Goal: Information Seeking & Learning: Learn about a topic

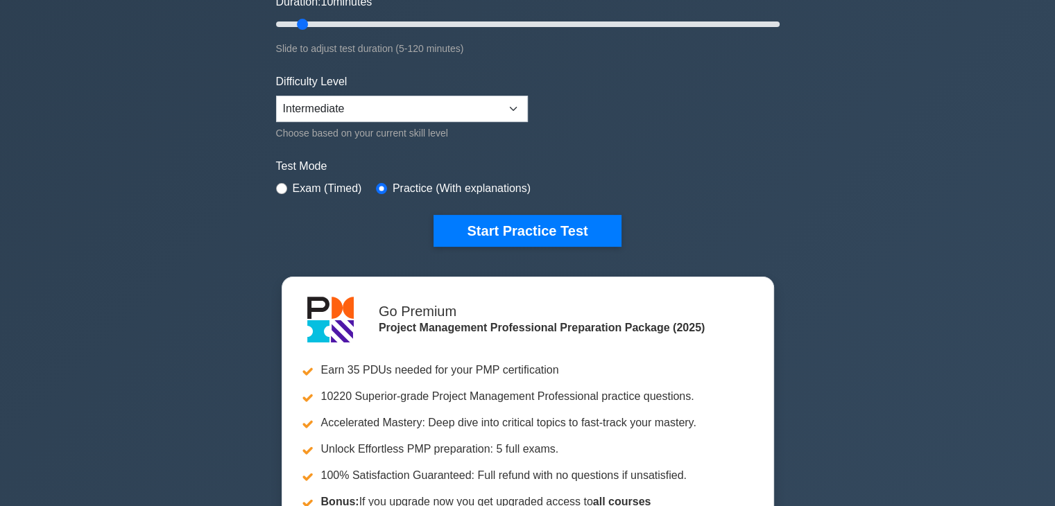
scroll to position [277, 0]
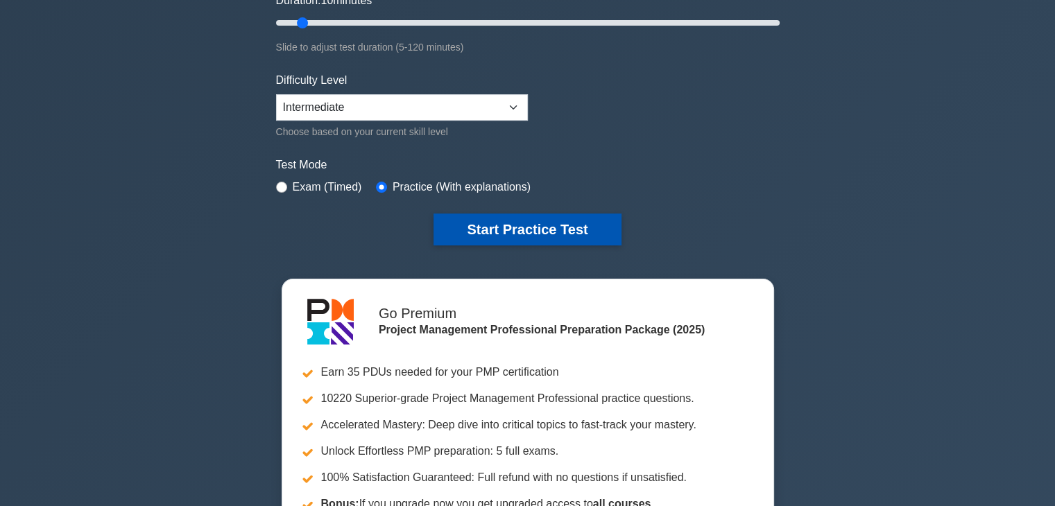
click at [575, 239] on button "Start Practice Test" at bounding box center [526, 230] width 187 height 32
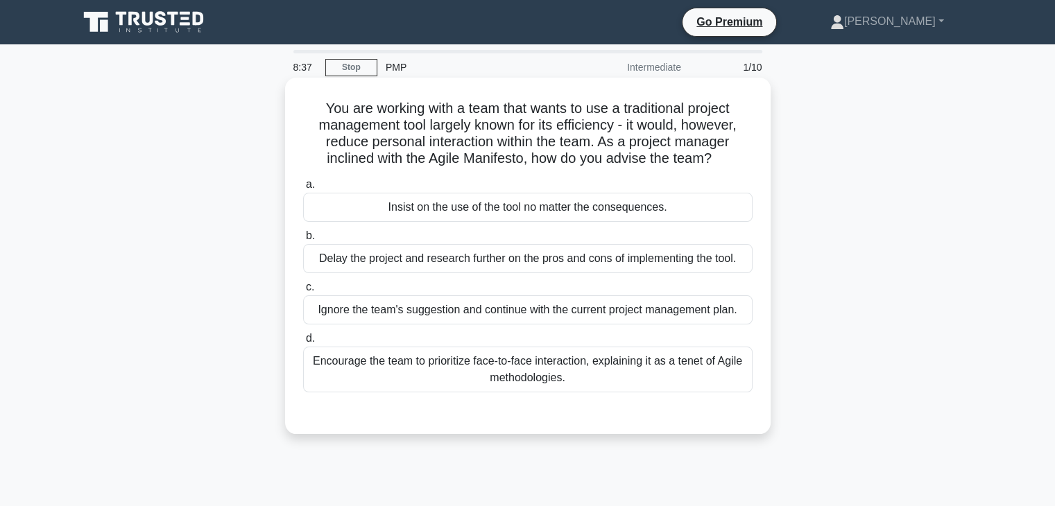
click at [424, 362] on div "Encourage the team to prioritize face-to-face interaction, explaining it as a t…" at bounding box center [527, 370] width 449 height 46
click at [303, 343] on input "d. Encourage the team to prioritize face-to-face interaction, explaining it as …" at bounding box center [303, 338] width 0 height 9
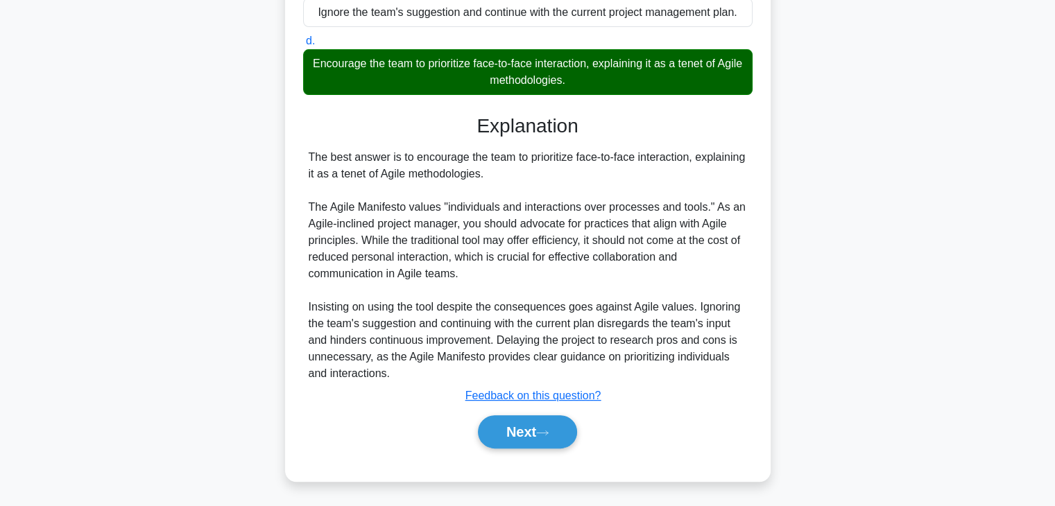
scroll to position [298, 0]
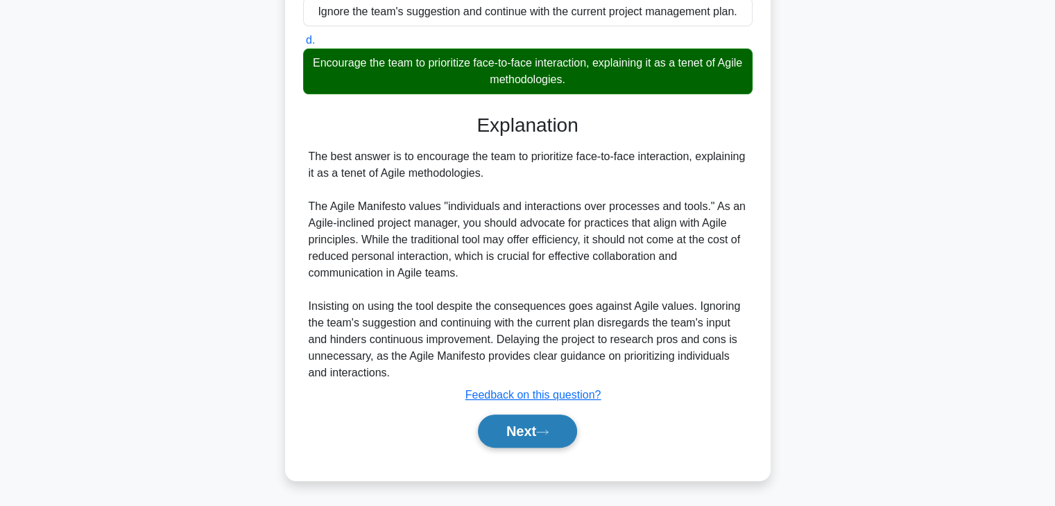
click at [529, 432] on button "Next" at bounding box center [527, 431] width 99 height 33
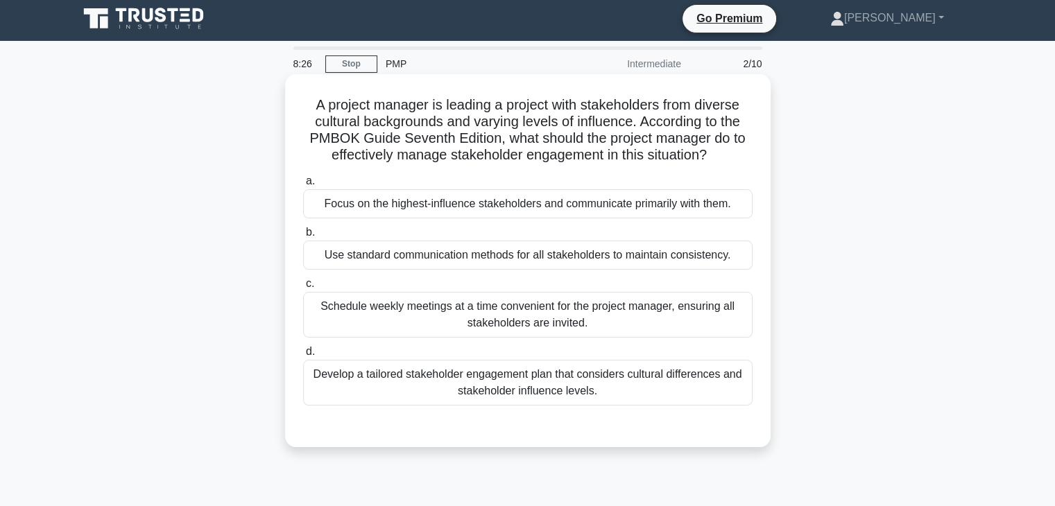
scroll to position [0, 0]
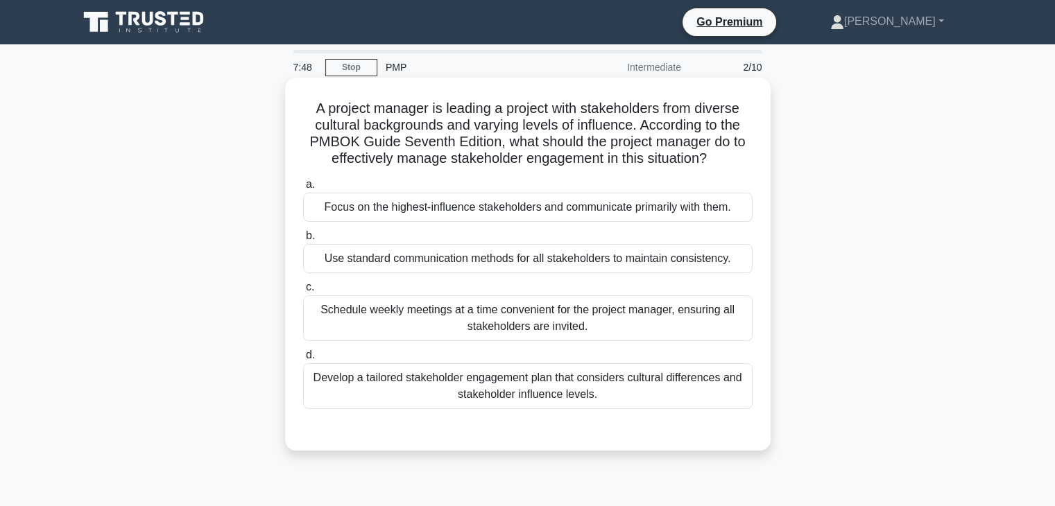
click at [562, 211] on div "Focus on the highest-influence stakeholders and communicate primarily with them." at bounding box center [527, 207] width 449 height 29
click at [303, 189] on input "a. Focus on the highest-influence stakeholders and communicate primarily with t…" at bounding box center [303, 184] width 0 height 9
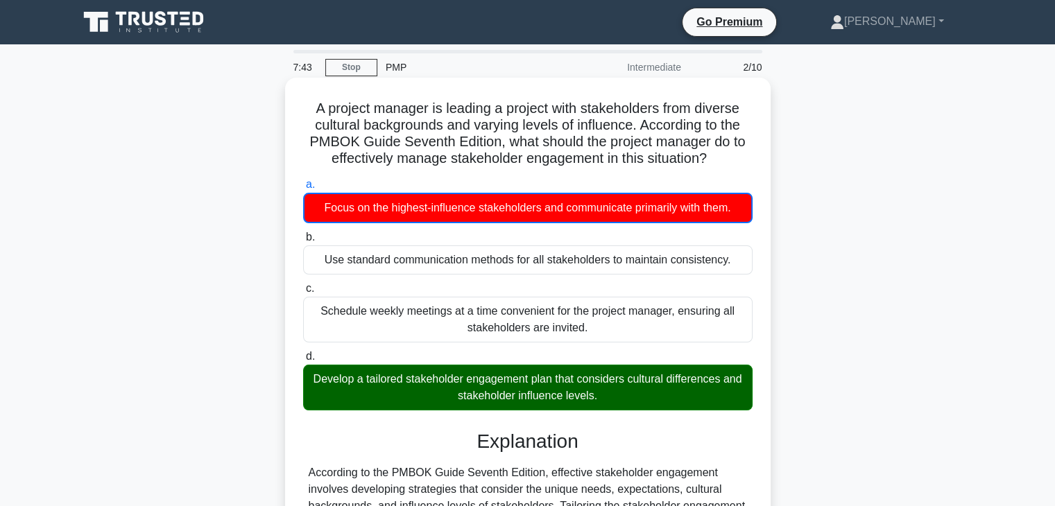
click at [522, 401] on div "Develop a tailored stakeholder engagement plan that considers cultural differen…" at bounding box center [527, 388] width 449 height 46
click at [303, 361] on input "d. Develop a tailored stakeholder engagement plan that considers cultural diffe…" at bounding box center [303, 356] width 0 height 9
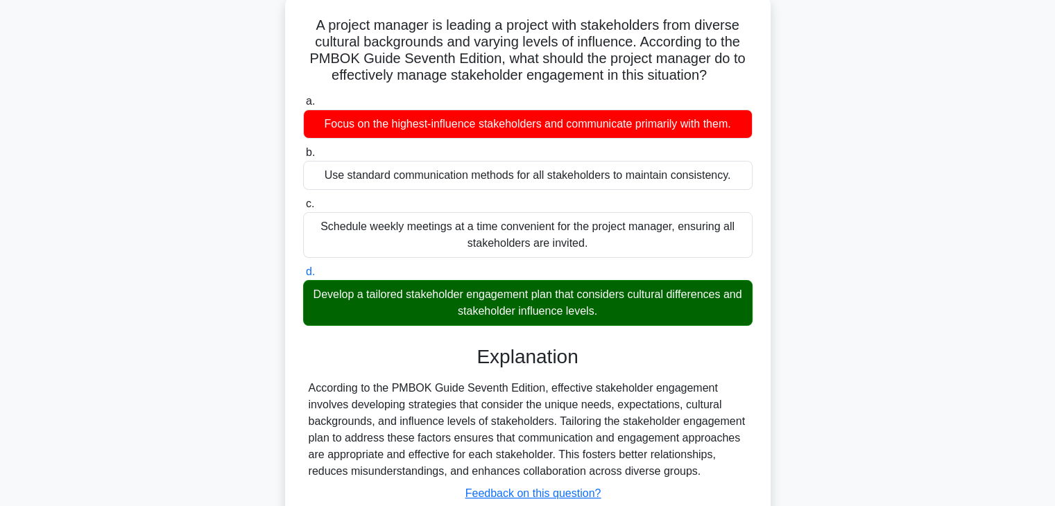
scroll to position [243, 0]
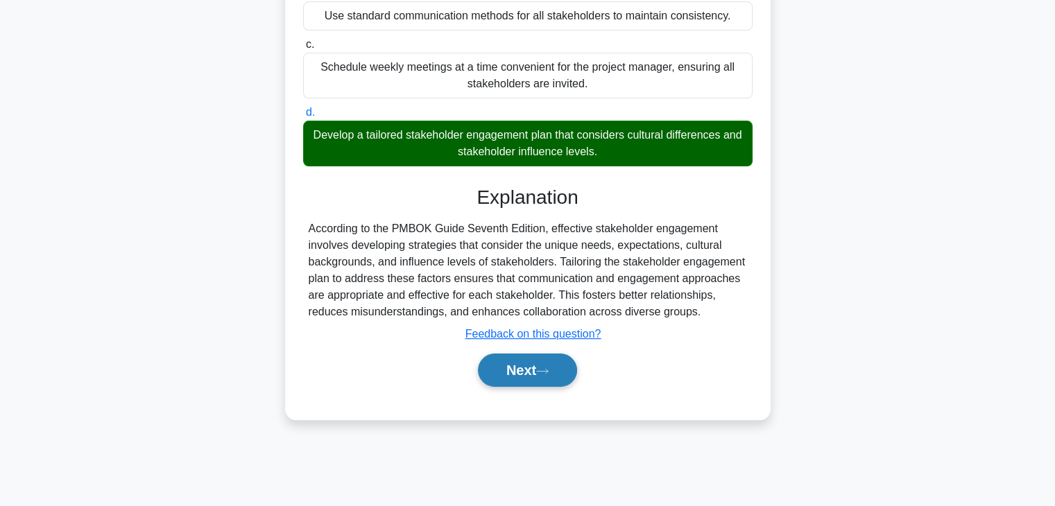
click at [533, 356] on button "Next" at bounding box center [527, 370] width 99 height 33
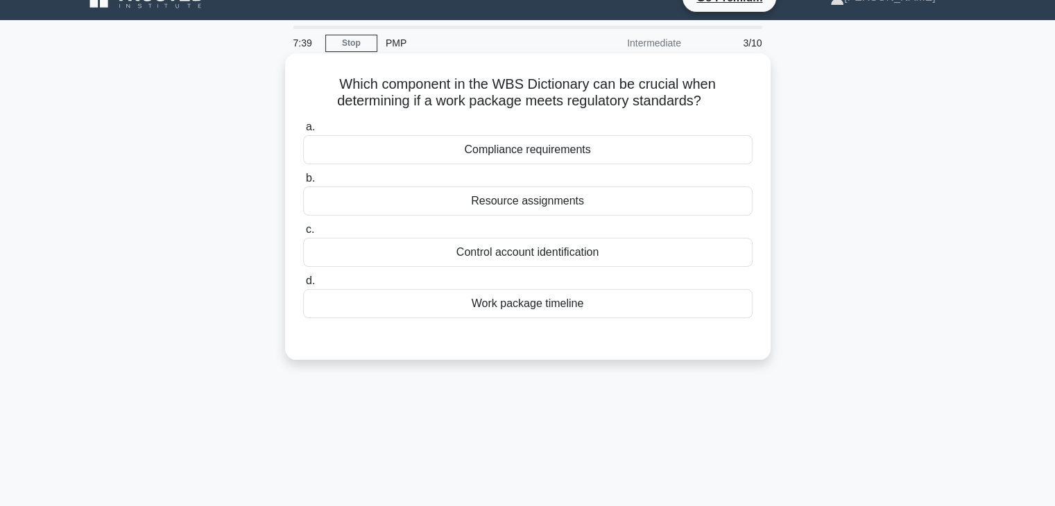
scroll to position [0, 0]
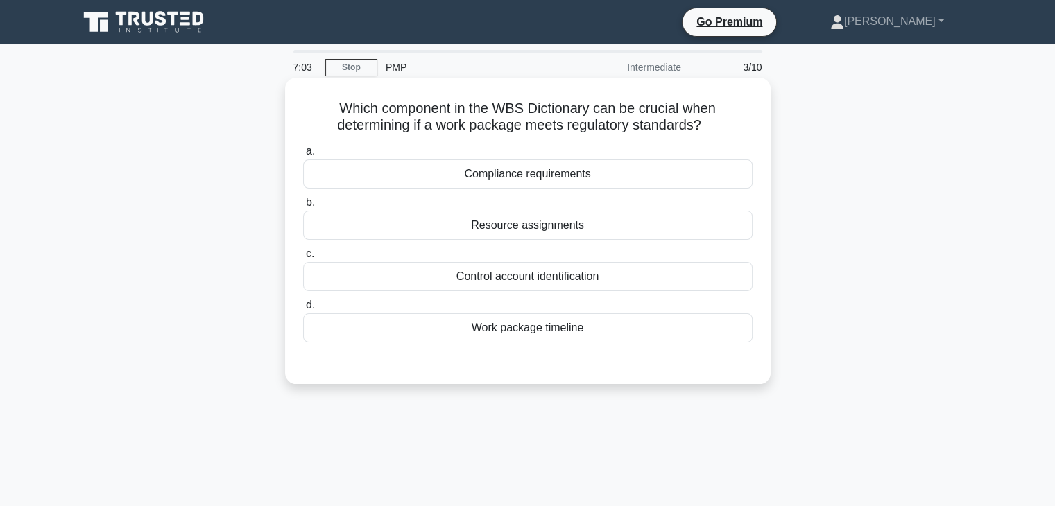
click at [532, 181] on div "Compliance requirements" at bounding box center [527, 173] width 449 height 29
click at [303, 156] on input "a. Compliance requirements" at bounding box center [303, 151] width 0 height 9
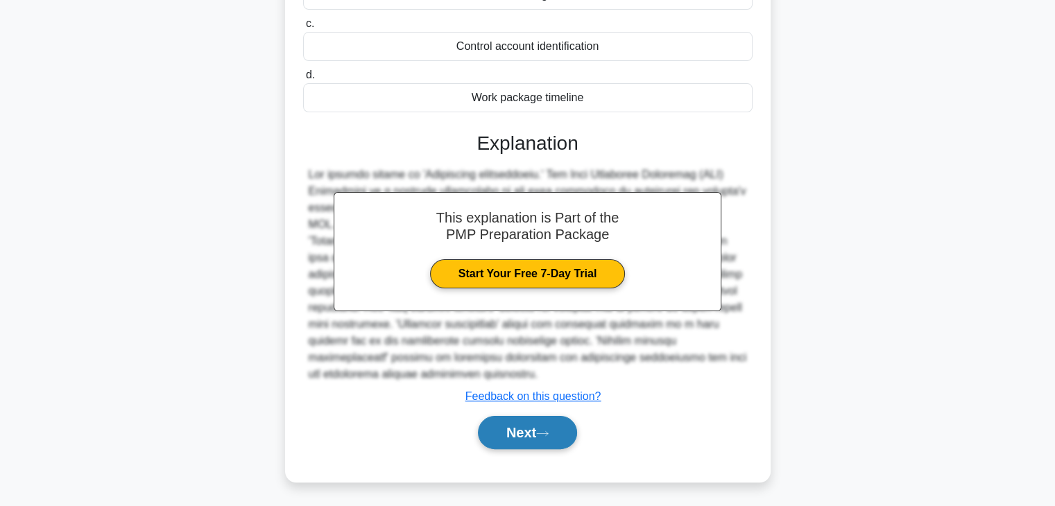
scroll to position [243, 0]
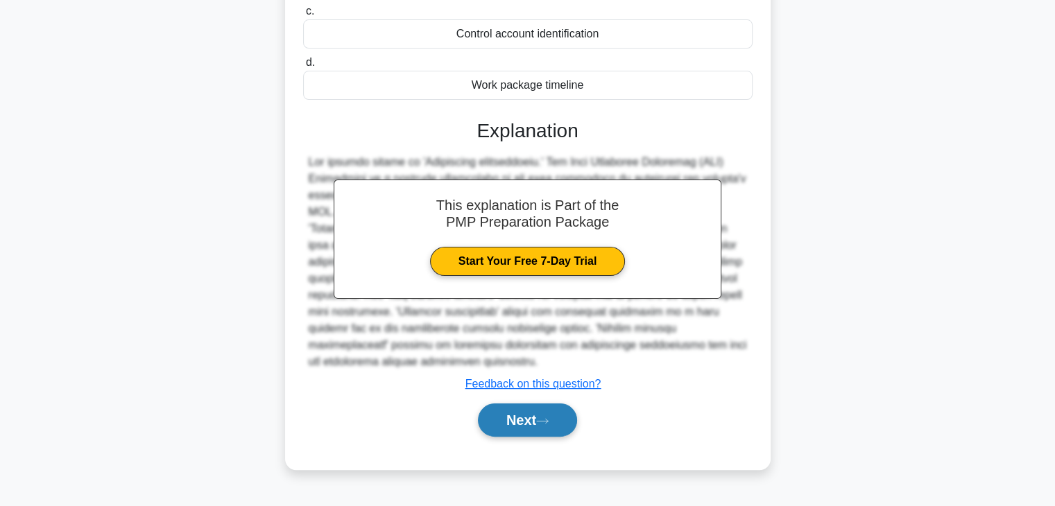
click at [545, 419] on icon at bounding box center [542, 421] width 12 height 8
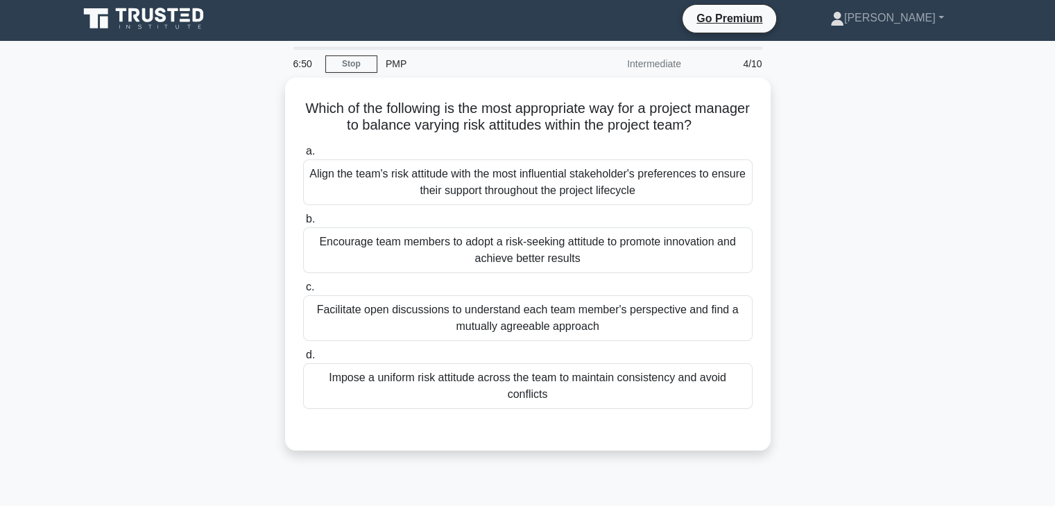
scroll to position [0, 0]
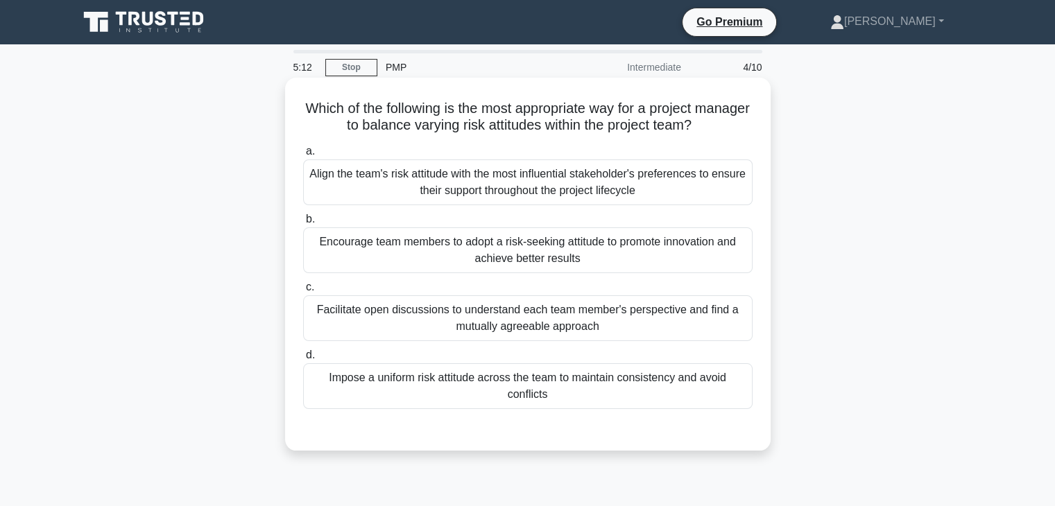
click at [502, 383] on div "Impose a uniform risk attitude across the team to maintain consistency and avoi…" at bounding box center [527, 386] width 449 height 46
click at [303, 360] on input "d. Impose a uniform risk attitude across the team to maintain consistency and a…" at bounding box center [303, 355] width 0 height 9
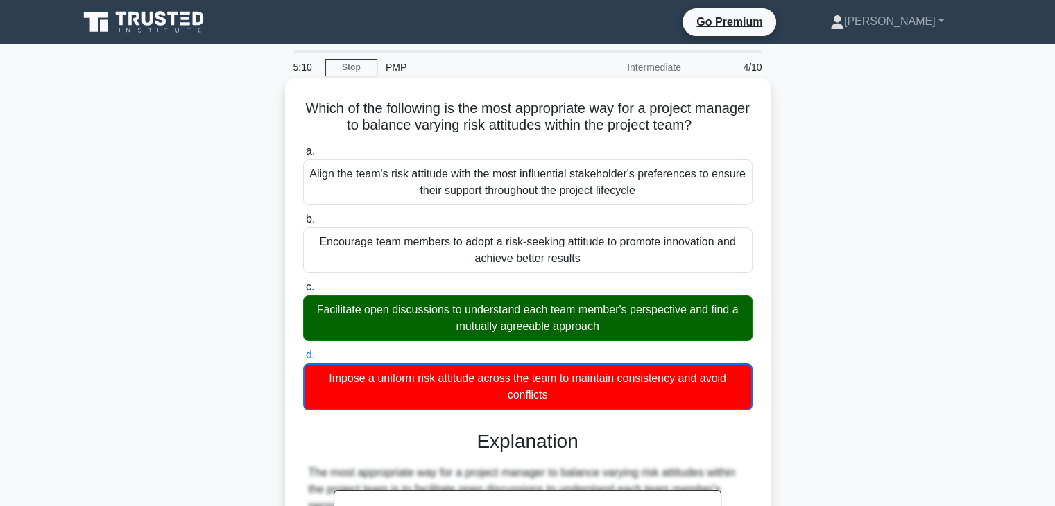
click at [519, 306] on div "Facilitate open discussions to understand each team member's perspective and fi…" at bounding box center [527, 318] width 449 height 46
click at [303, 292] on input "c. Facilitate open discussions to understand each team member's perspective and…" at bounding box center [303, 287] width 0 height 9
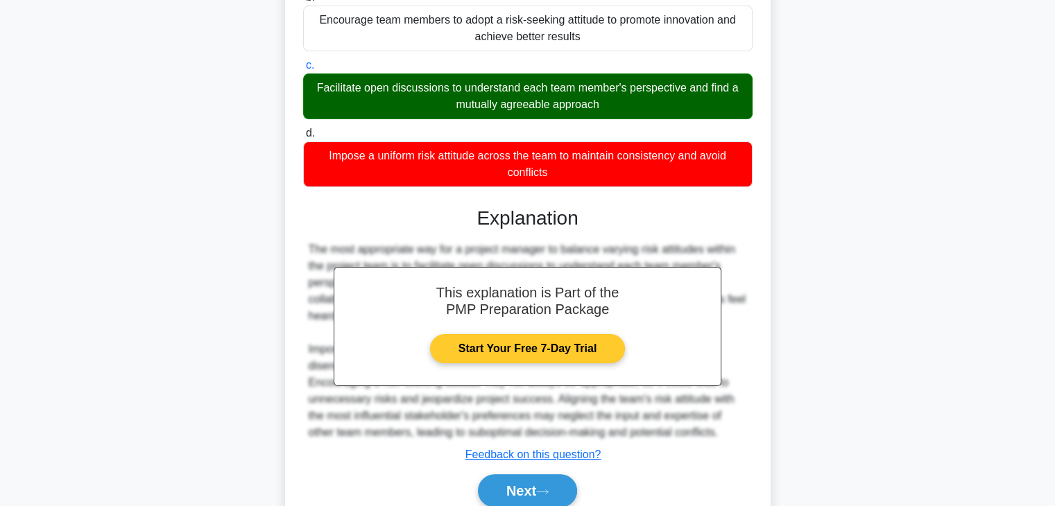
scroll to position [277, 0]
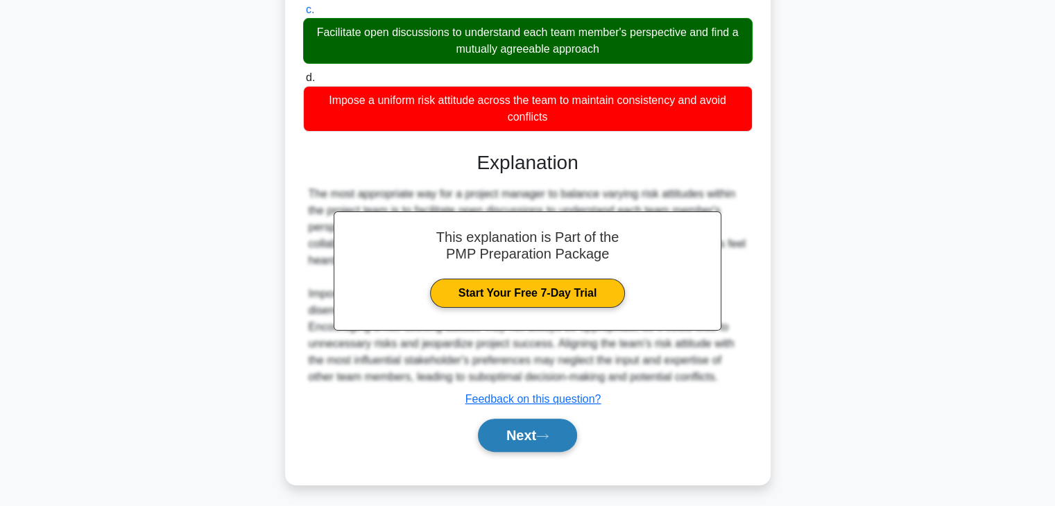
click at [535, 435] on button "Next" at bounding box center [527, 435] width 99 height 33
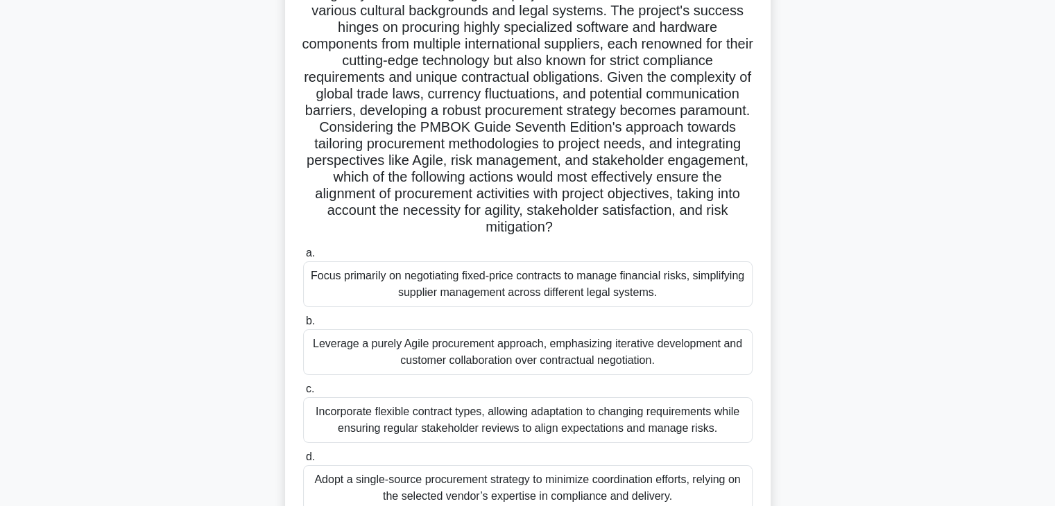
scroll to position [139, 0]
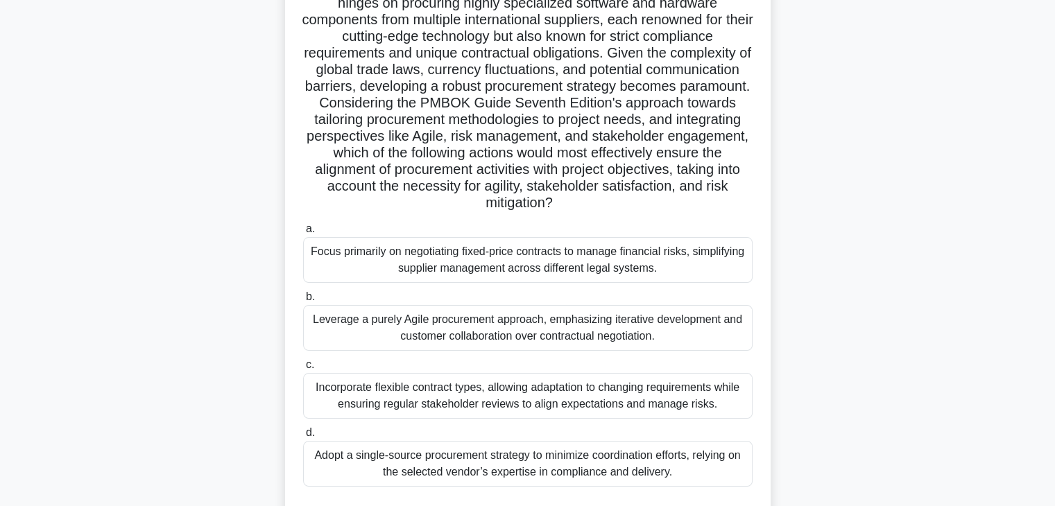
drag, startPoint x: 464, startPoint y: 267, endPoint x: 476, endPoint y: 278, distance: 16.7
click at [467, 267] on div "Focus primarily on negotiating fixed-price contracts to manage financial risks,…" at bounding box center [527, 260] width 449 height 46
click at [513, 456] on div "Adopt a single-source procurement strategy to minimize coordination efforts, re…" at bounding box center [527, 464] width 449 height 46
click at [303, 437] on input "d. Adopt a single-source procurement strategy to minimize coordination efforts,…" at bounding box center [303, 432] width 0 height 9
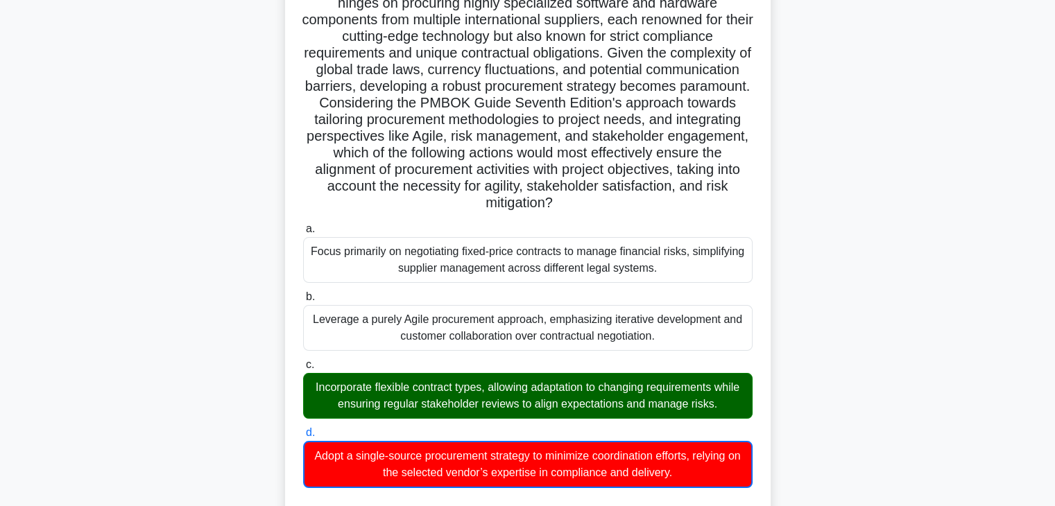
click at [516, 385] on div "Incorporate flexible contract types, allowing adaptation to changing requiremen…" at bounding box center [527, 396] width 449 height 46
click at [303, 370] on input "c. Incorporate flexible contract types, allowing adaptation to changing require…" at bounding box center [303, 365] width 0 height 9
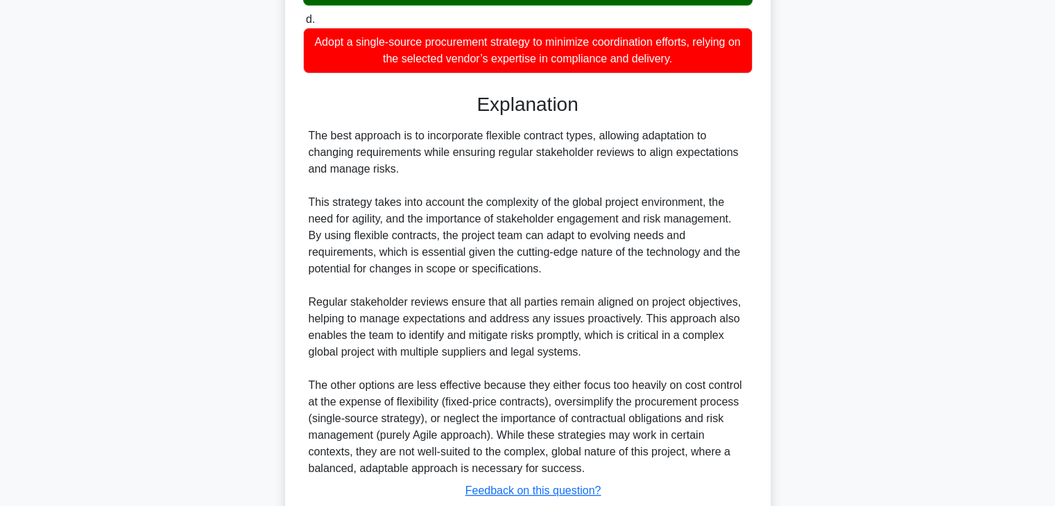
scroll to position [648, 0]
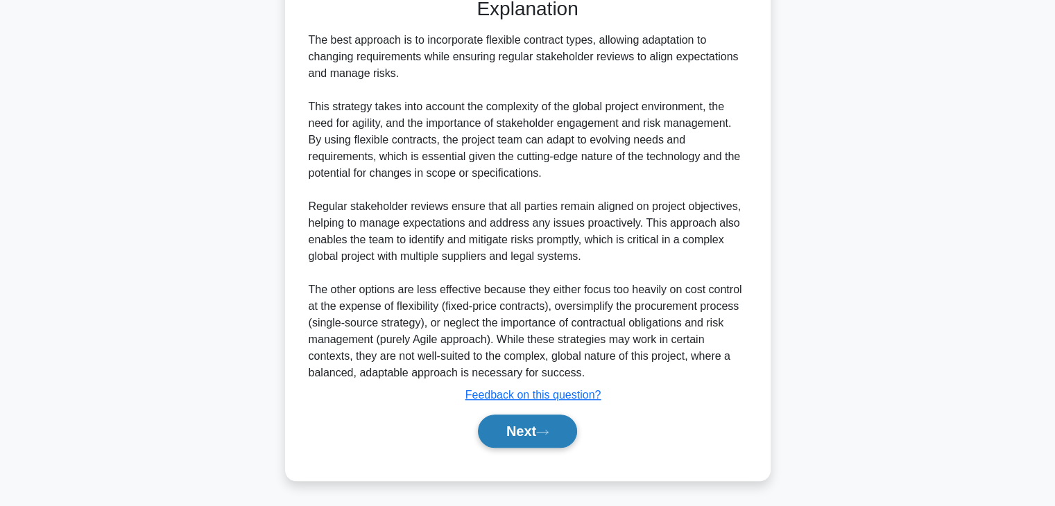
click at [525, 439] on button "Next" at bounding box center [527, 431] width 99 height 33
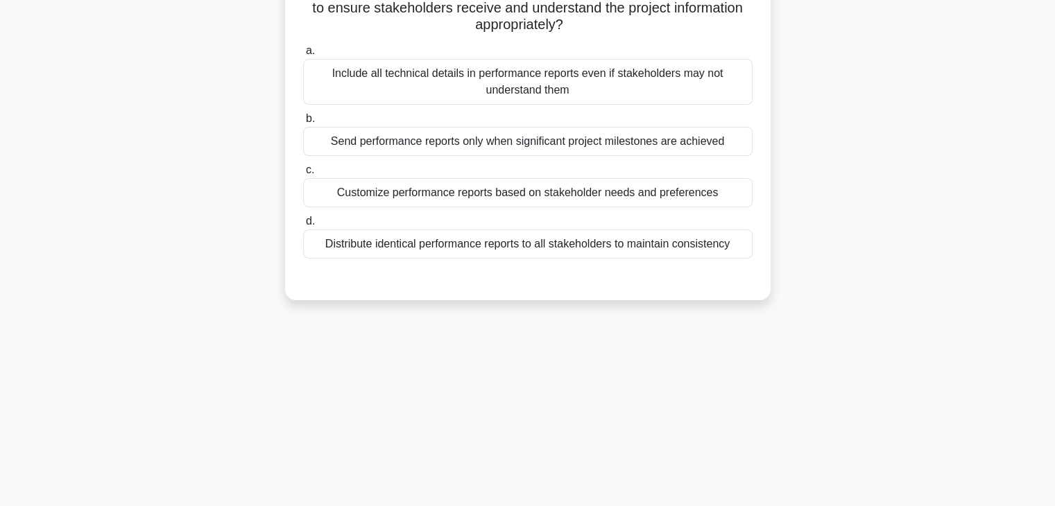
scroll to position [0, 0]
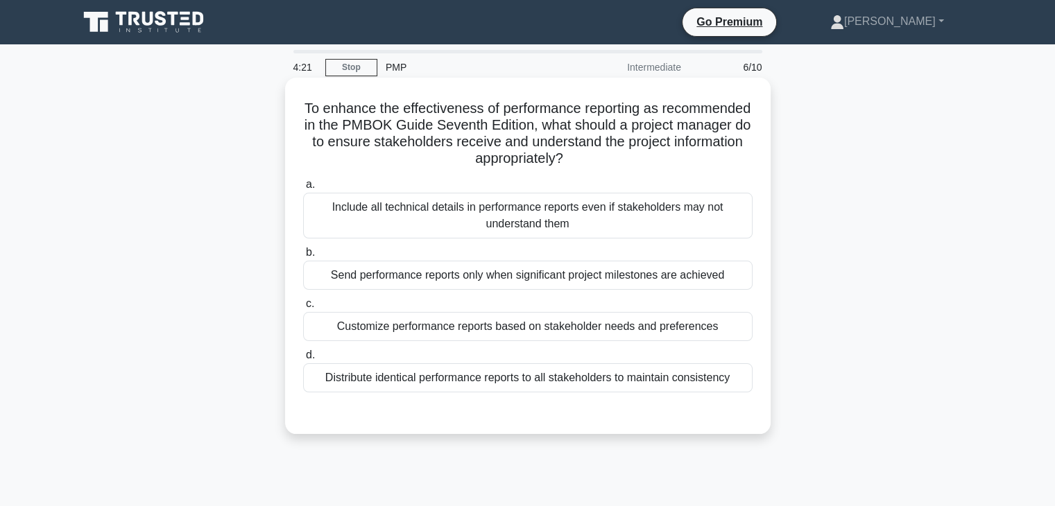
click at [469, 208] on div "Include all technical details in performance reports even if stakeholders may n…" at bounding box center [527, 216] width 449 height 46
click at [303, 189] on input "a. Include all technical details in performance reports even if stakeholders ma…" at bounding box center [303, 184] width 0 height 9
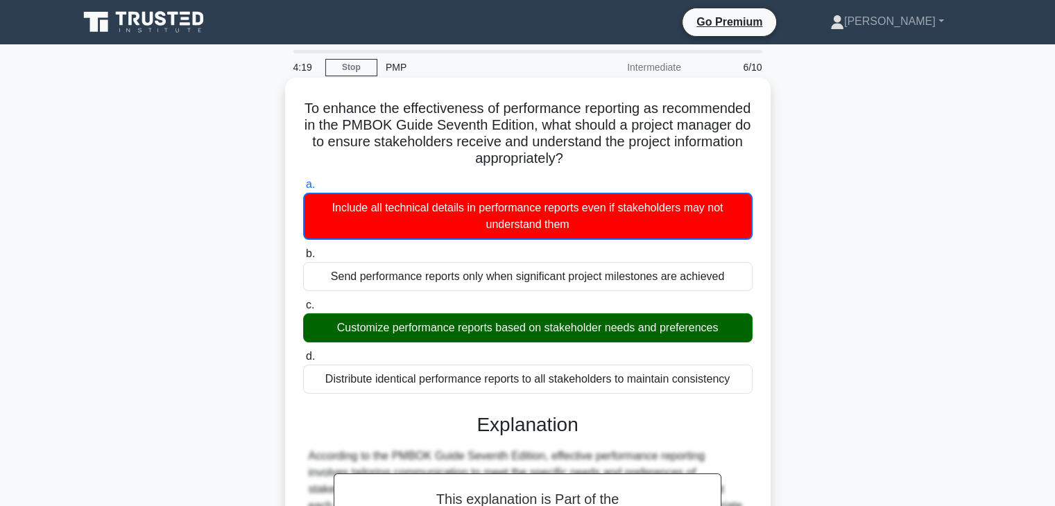
click at [490, 322] on div "Customize performance reports based on stakeholder needs and preferences" at bounding box center [527, 327] width 449 height 29
click at [303, 310] on input "c. Customize performance reports based on stakeholder needs and preferences" at bounding box center [303, 305] width 0 height 9
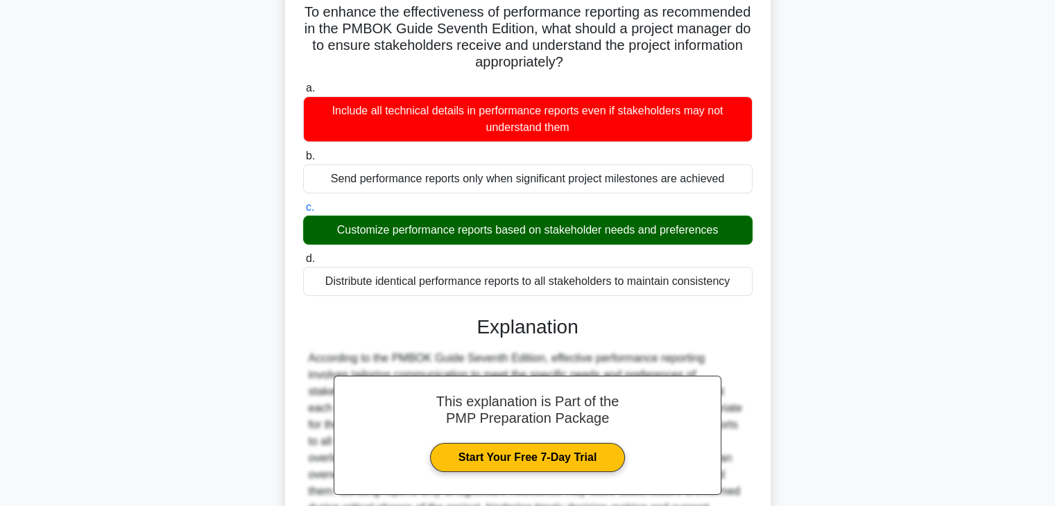
scroll to position [248, 0]
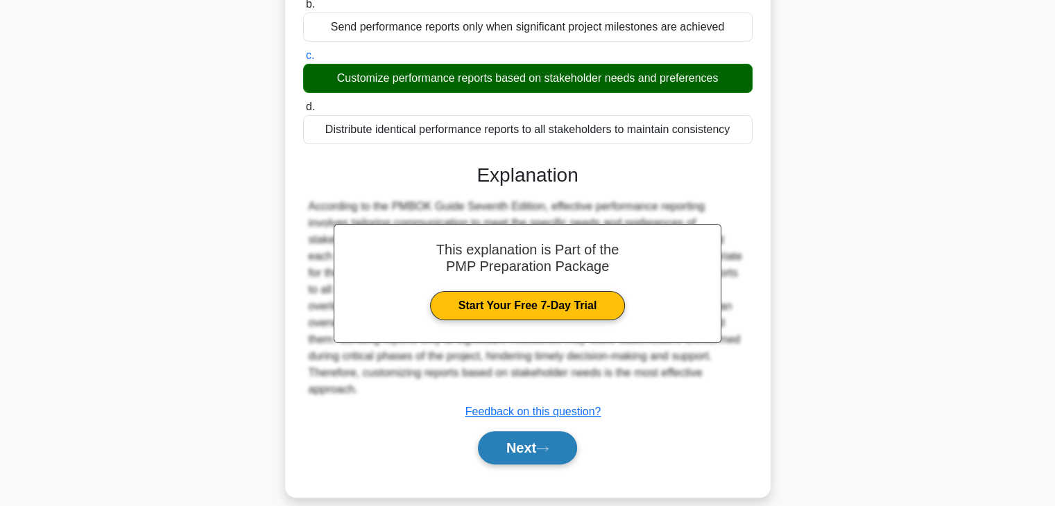
click at [541, 431] on button "Next" at bounding box center [527, 447] width 99 height 33
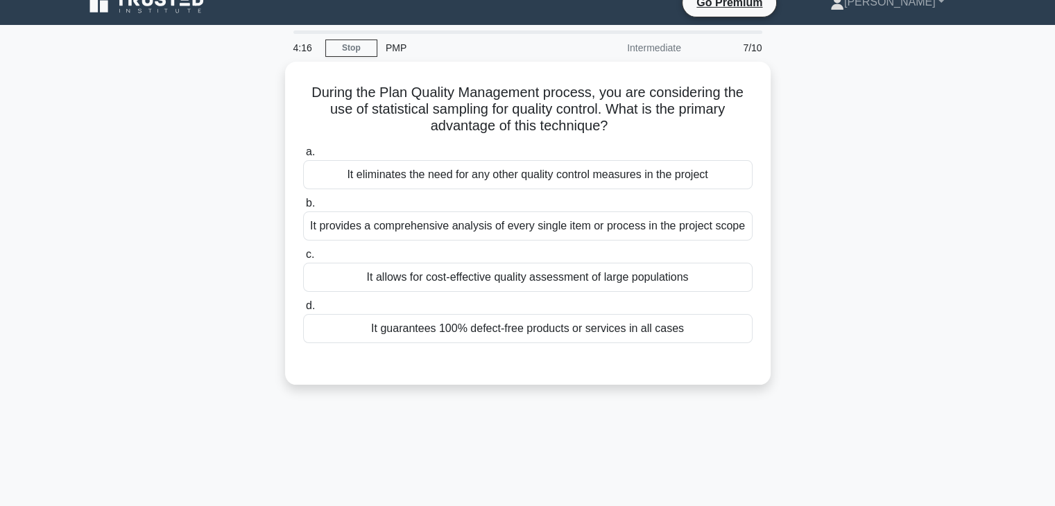
scroll to position [0, 0]
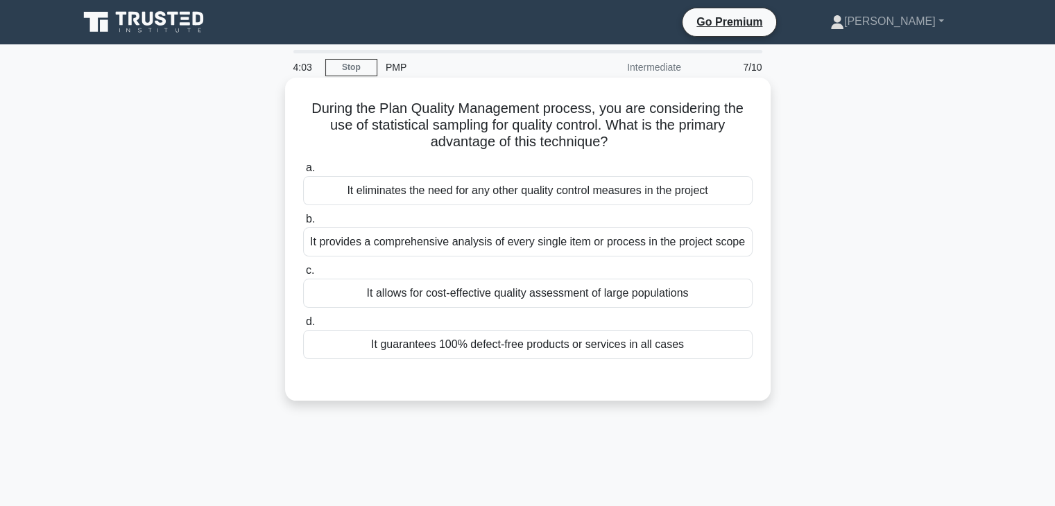
click at [505, 291] on div "It allows for cost-effective quality assessment of large populations" at bounding box center [527, 293] width 449 height 29
click at [303, 275] on input "c. It allows for cost-effective quality assessment of large populations" at bounding box center [303, 270] width 0 height 9
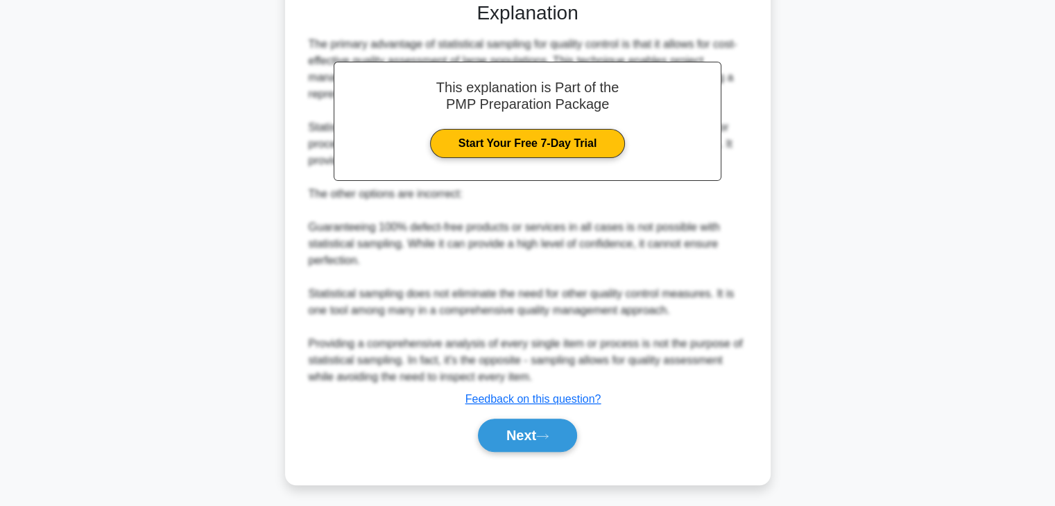
scroll to position [381, 0]
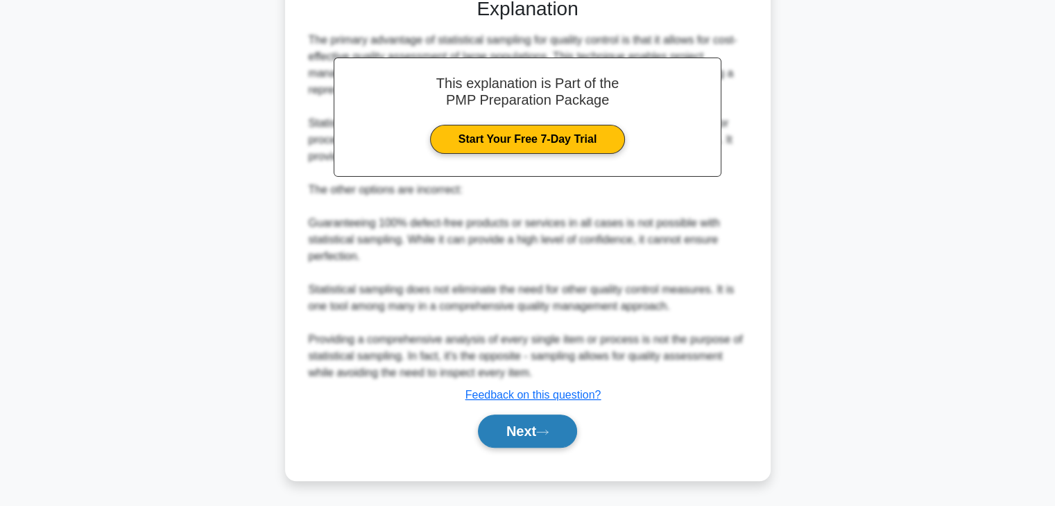
click at [546, 428] on icon at bounding box center [542, 432] width 12 height 8
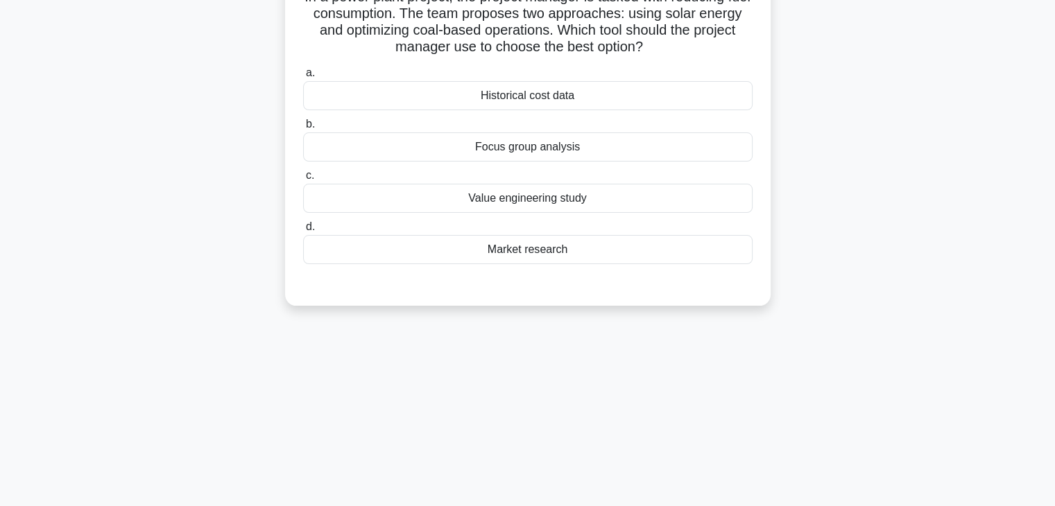
scroll to position [0, 0]
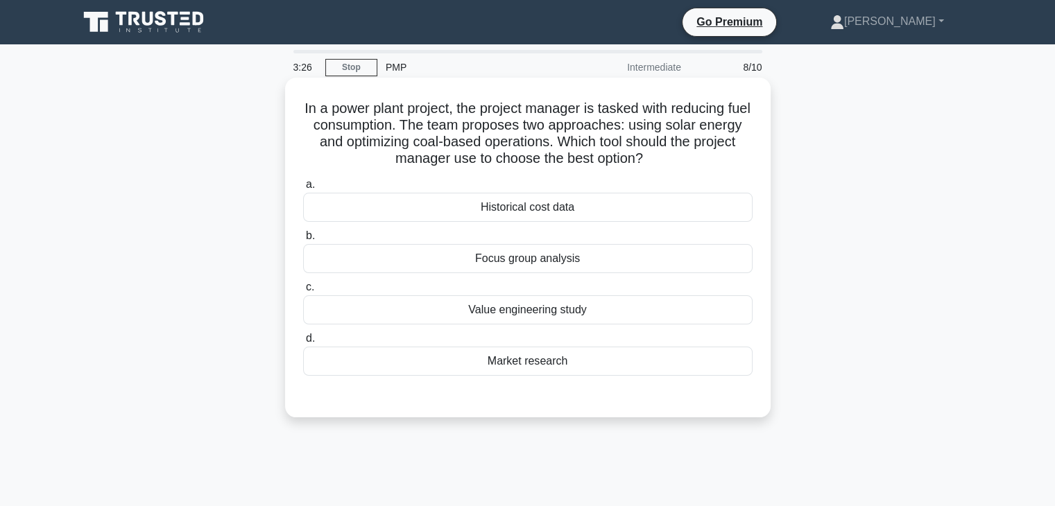
click at [551, 262] on div "Focus group analysis" at bounding box center [527, 258] width 449 height 29
click at [303, 241] on input "b. Focus group analysis" at bounding box center [303, 236] width 0 height 9
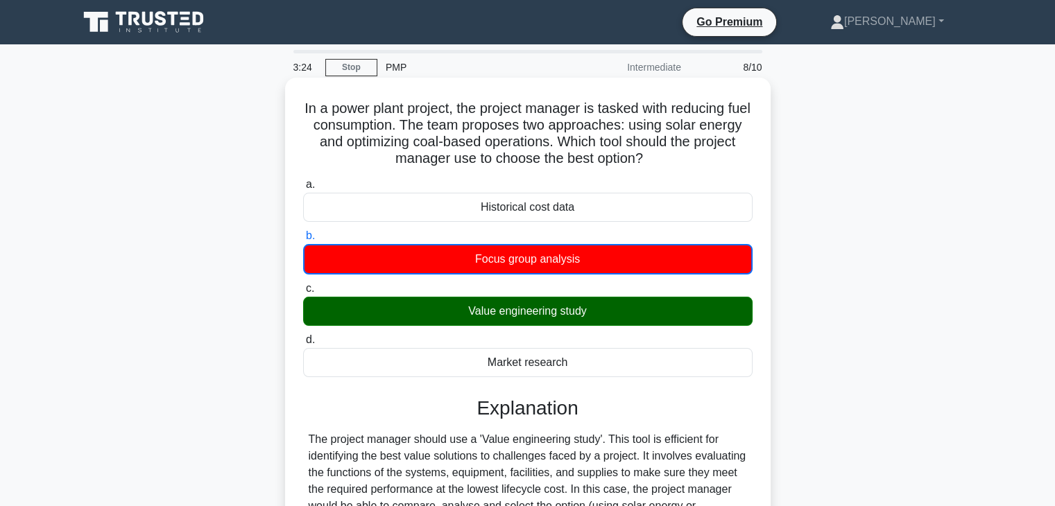
click at [544, 313] on div "Value engineering study" at bounding box center [527, 311] width 449 height 29
click at [303, 293] on input "c. Value engineering study" at bounding box center [303, 288] width 0 height 9
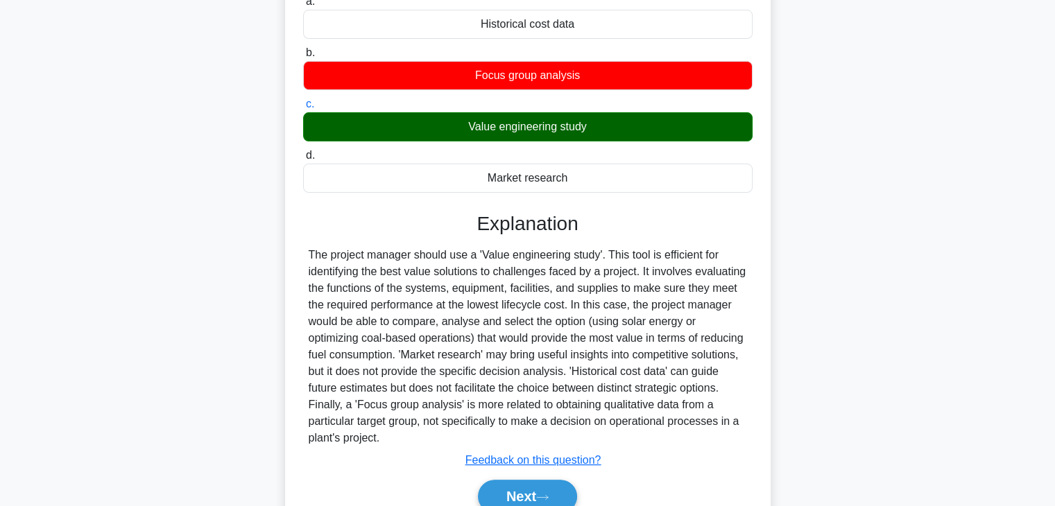
scroll to position [248, 0]
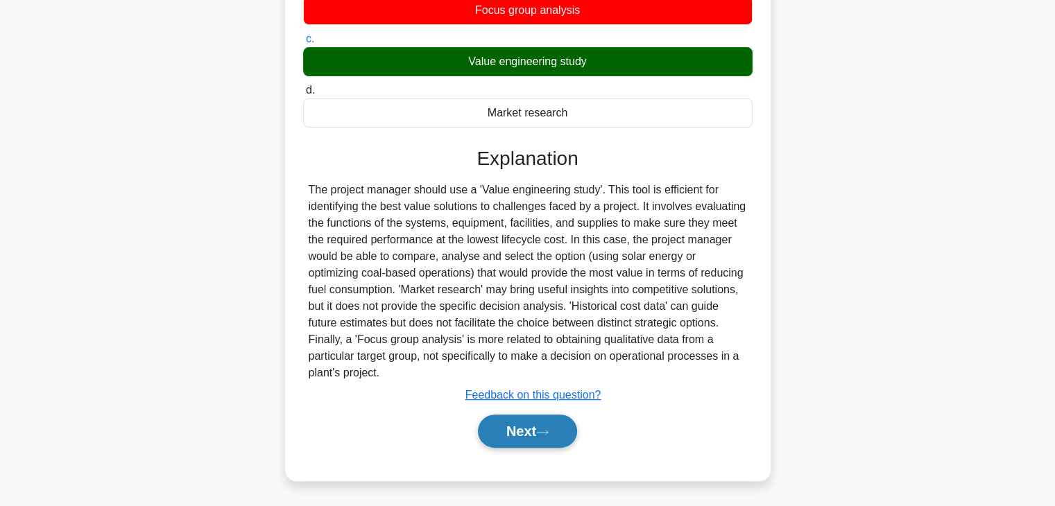
click at [526, 430] on button "Next" at bounding box center [527, 431] width 99 height 33
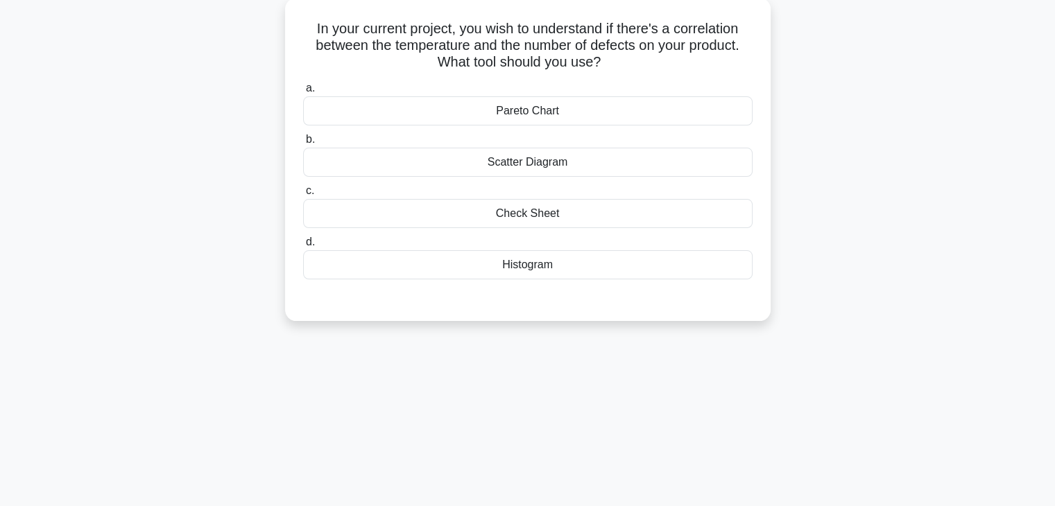
scroll to position [0, 0]
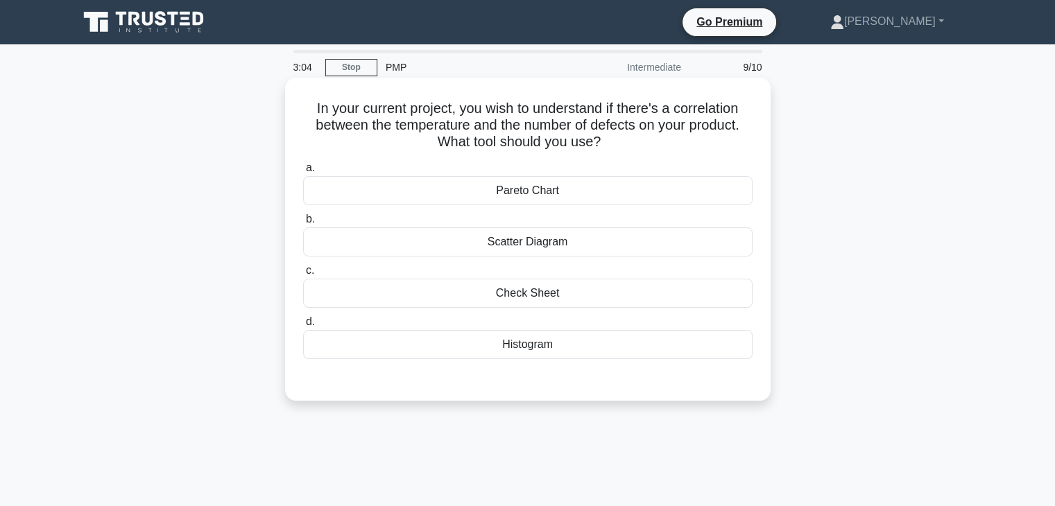
click at [538, 297] on div "Check Sheet" at bounding box center [527, 293] width 449 height 29
click at [505, 286] on div "Check Sheet" at bounding box center [527, 293] width 449 height 29
click at [303, 275] on input "c. Check Sheet" at bounding box center [303, 270] width 0 height 9
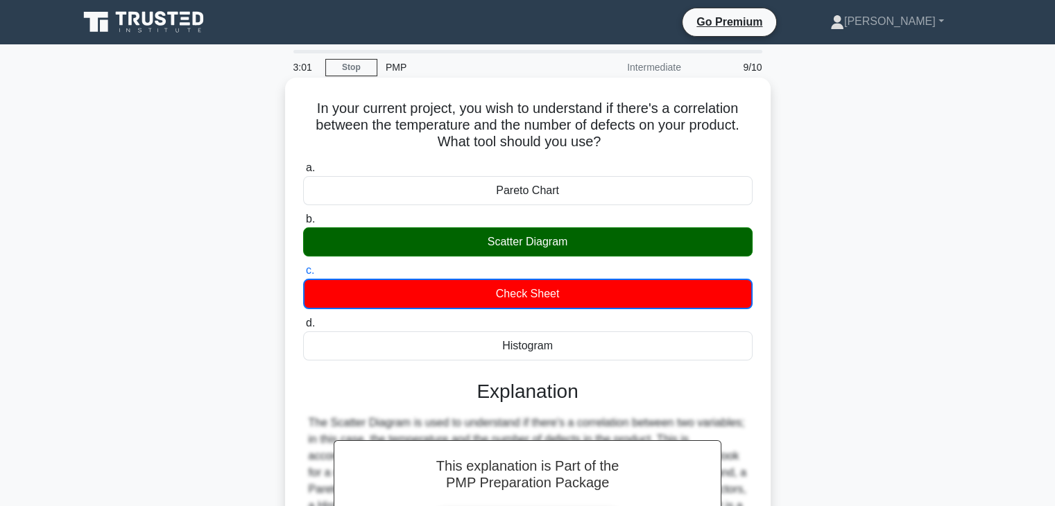
click at [512, 244] on div "Scatter Diagram" at bounding box center [527, 241] width 449 height 29
click at [303, 224] on input "b. Scatter Diagram" at bounding box center [303, 219] width 0 height 9
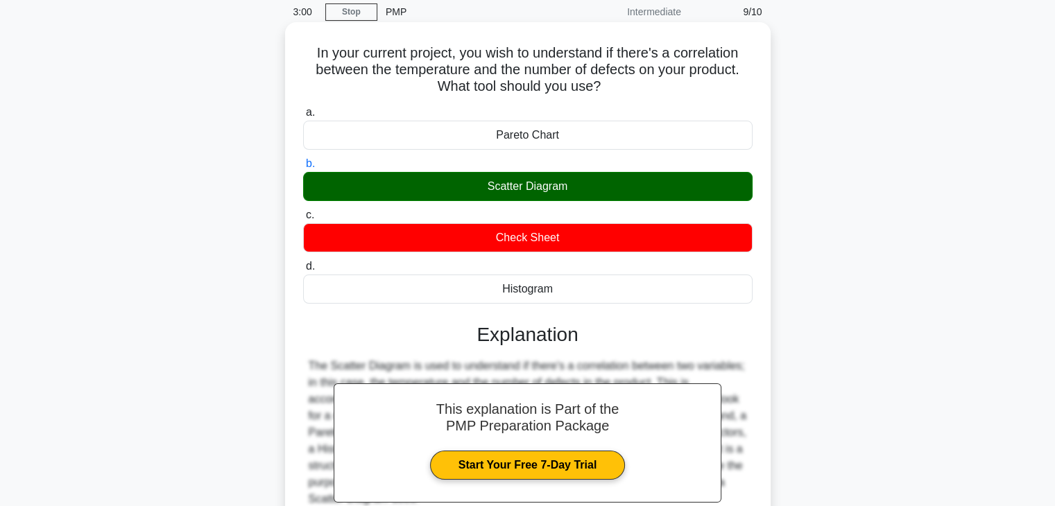
scroll to position [208, 0]
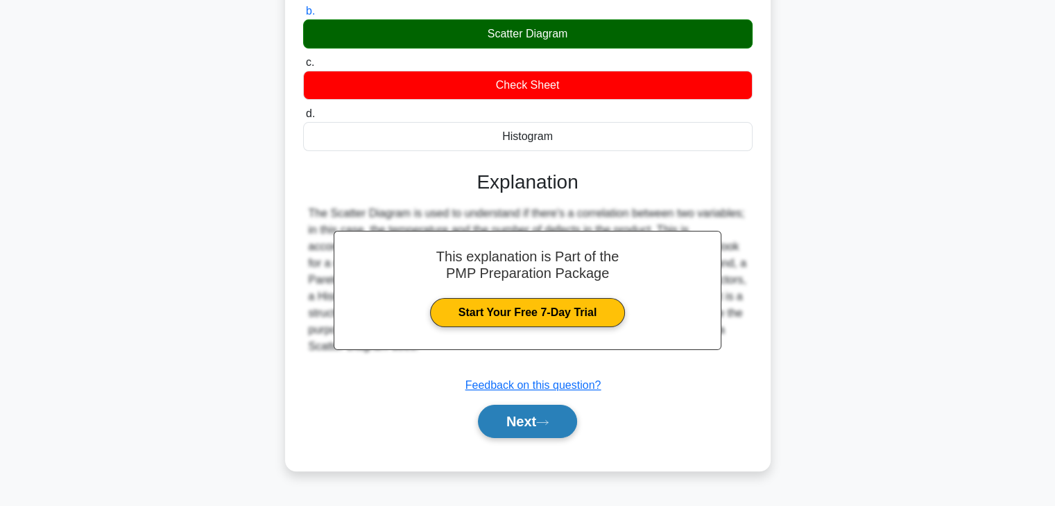
click at [540, 431] on button "Next" at bounding box center [527, 421] width 99 height 33
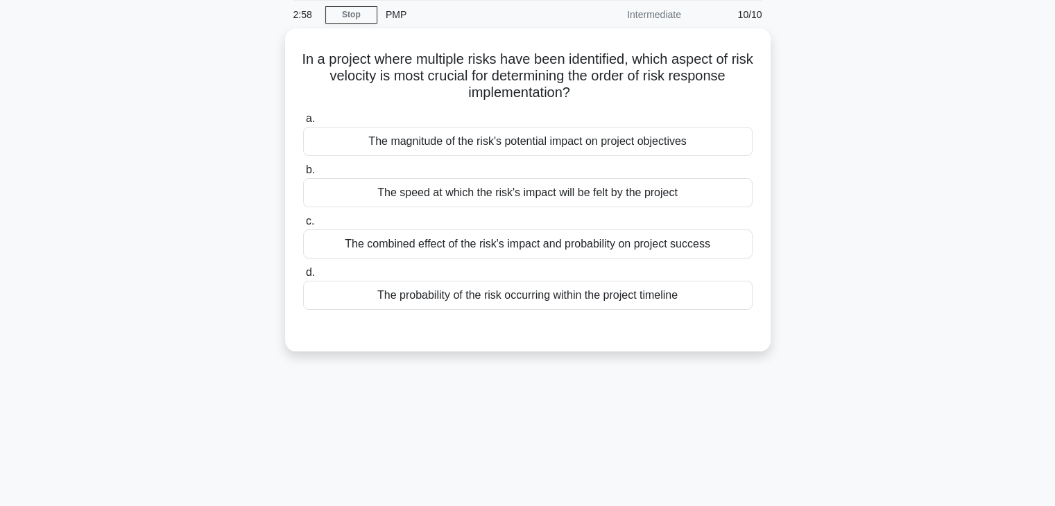
scroll to position [0, 0]
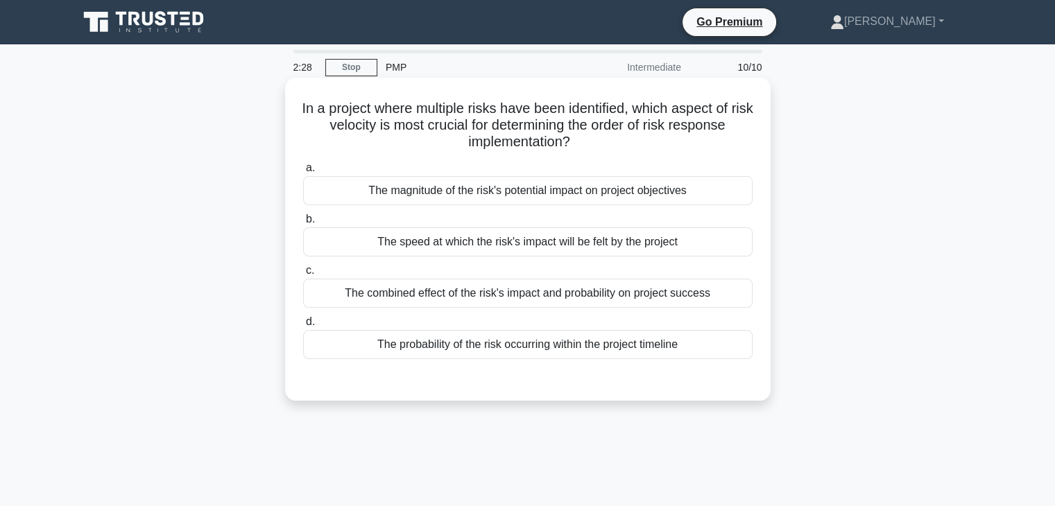
click at [416, 297] on div "The combined effect of the risk's impact and probability on project success" at bounding box center [527, 293] width 449 height 29
click at [303, 275] on input "c. The combined effect of the risk's impact and probability on project success" at bounding box center [303, 270] width 0 height 9
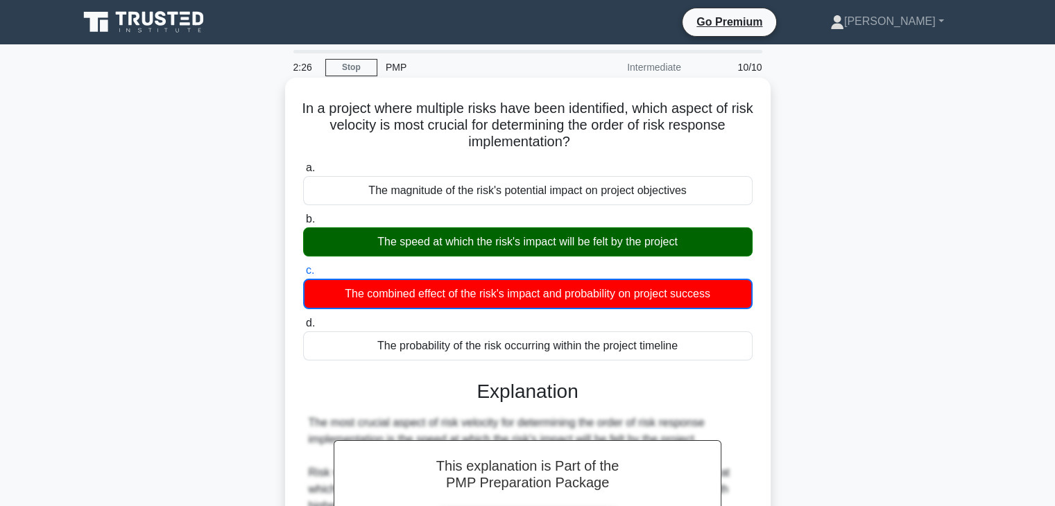
click at [557, 253] on div "The speed at which the risk's impact will be felt by the project" at bounding box center [527, 241] width 449 height 29
click at [303, 224] on input "b. The speed at which the risk's impact will be felt by the project" at bounding box center [303, 219] width 0 height 9
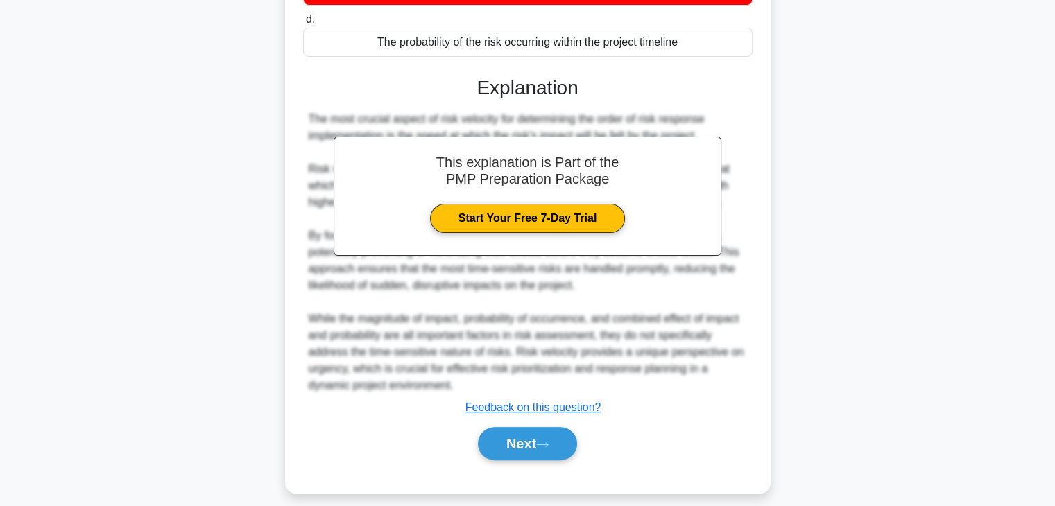
scroll to position [315, 0]
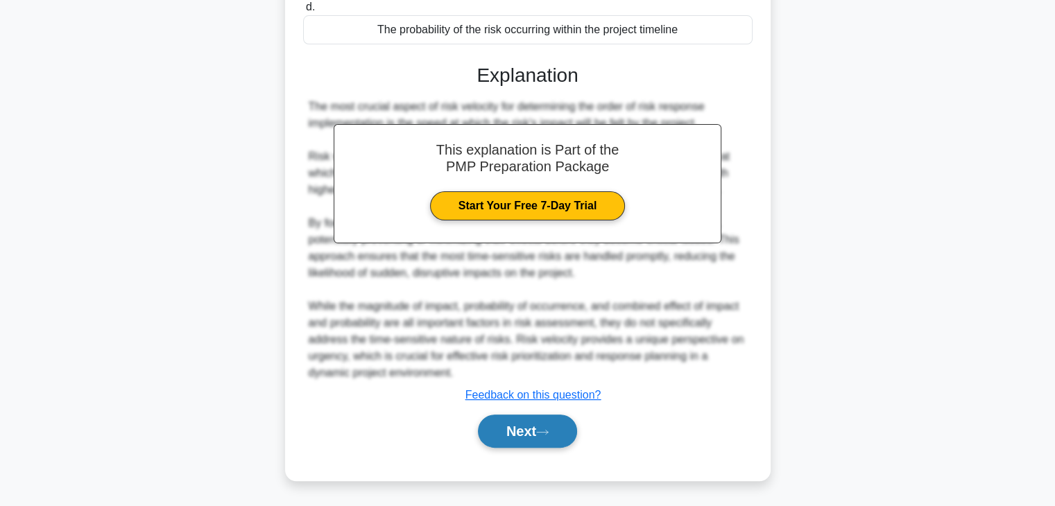
click at [538, 440] on button "Next" at bounding box center [527, 431] width 99 height 33
